Goal: Obtain resource: Obtain resource

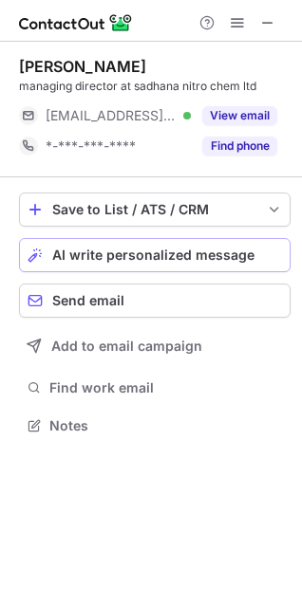
scroll to position [413, 302]
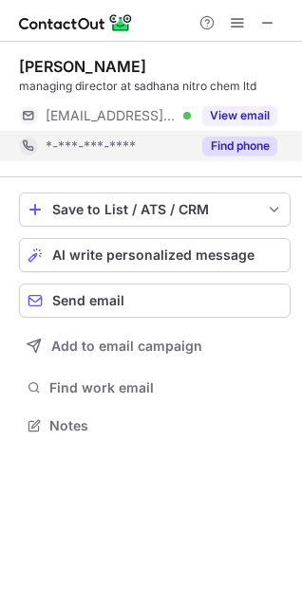
click at [238, 139] on button "Find phone" at bounding box center [239, 146] width 75 height 19
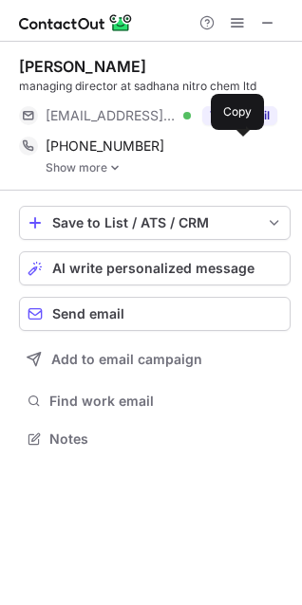
scroll to position [425, 302]
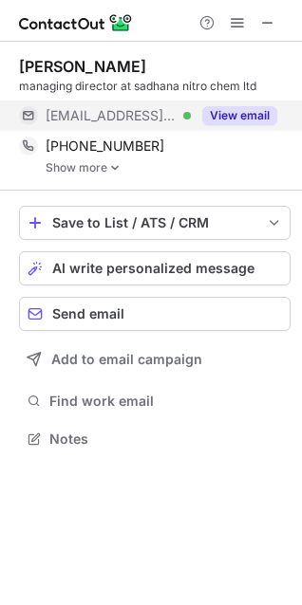
click at [260, 117] on button "View email" at bounding box center [239, 115] width 75 height 19
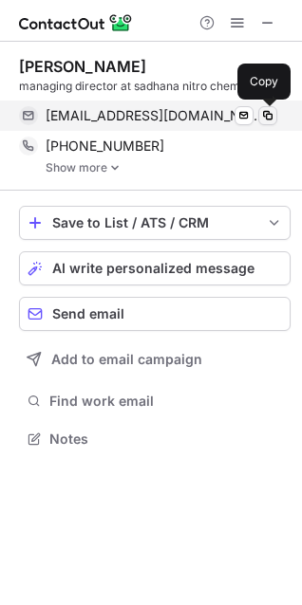
click at [269, 114] on span at bounding box center [267, 115] width 15 height 15
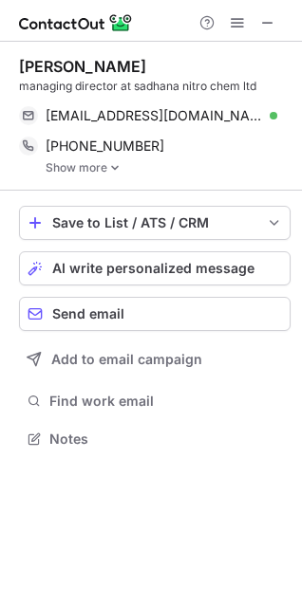
click at [116, 164] on img at bounding box center [114, 167] width 11 height 13
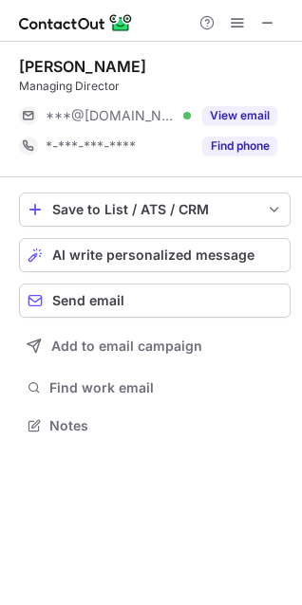
scroll to position [413, 302]
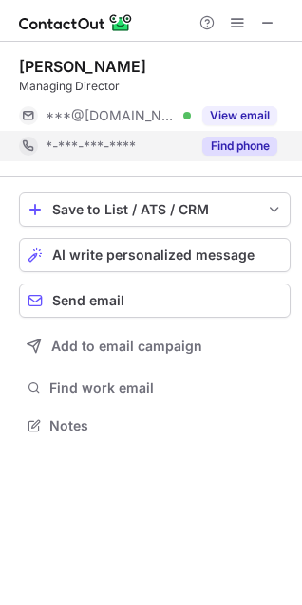
click at [226, 143] on button "Find phone" at bounding box center [239, 146] width 75 height 19
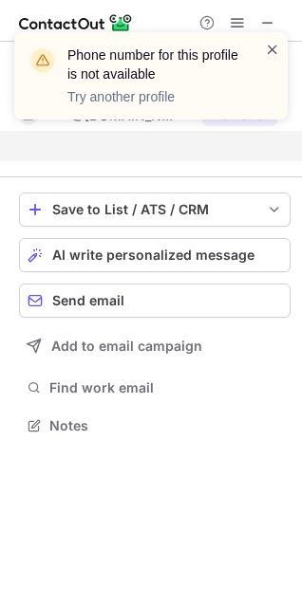
scroll to position [382, 302]
click at [266, 49] on span at bounding box center [272, 49] width 15 height 19
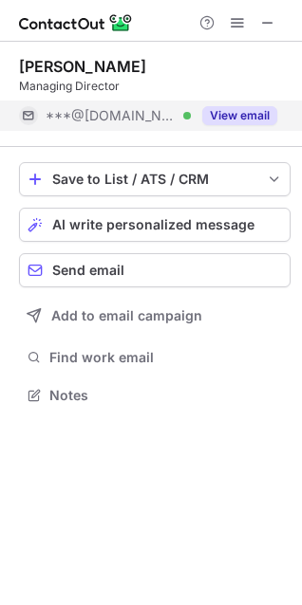
click at [235, 110] on button "View email" at bounding box center [239, 115] width 75 height 19
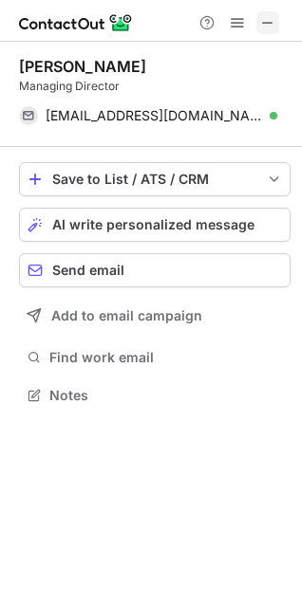
click at [264, 18] on span at bounding box center [267, 22] width 15 height 15
